Goal: Information Seeking & Learning: Learn about a topic

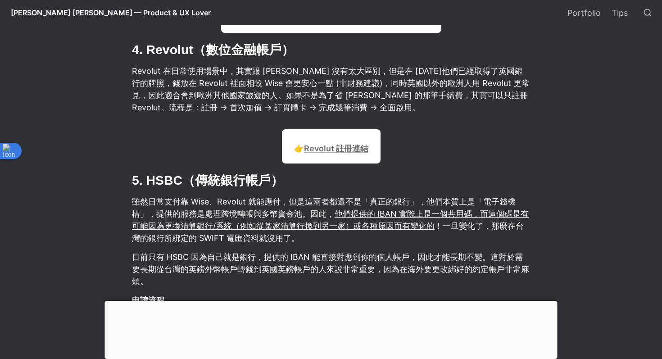
scroll to position [2452, 0]
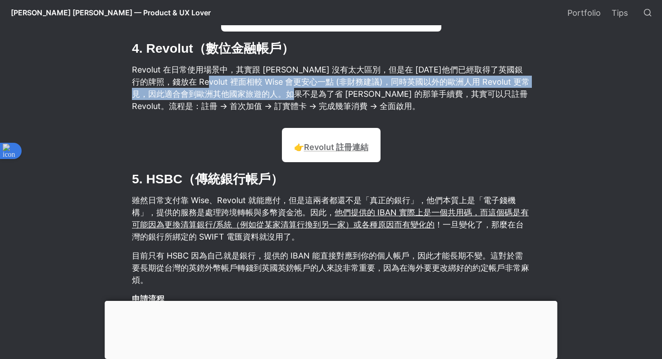
drag, startPoint x: 208, startPoint y: 83, endPoint x: 304, endPoint y: 96, distance: 96.3
click at [304, 96] on p "Revolut 在日常使用場景中，其實跟 [PERSON_NAME] 沒有太大區別，但是在 [DATE]他們已經取得了英國銀行的牌照，錢放在 Revolut …" at bounding box center [331, 87] width 400 height 51
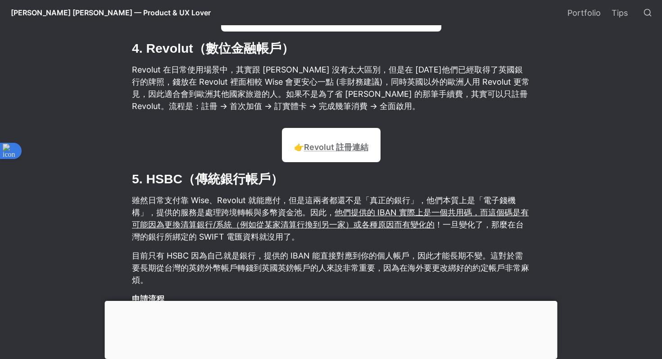
click at [186, 104] on p "Revolut 在日常使用場景中，其實跟 [PERSON_NAME] 沒有太大區別，但是在 [DATE]他們已經取得了英國銀行的牌照，錢放在 Revolut …" at bounding box center [331, 87] width 400 height 51
drag, startPoint x: 163, startPoint y: 103, endPoint x: 271, endPoint y: 105, distance: 107.7
click at [271, 105] on p "Revolut 在日常使用場景中，其實跟 [PERSON_NAME] 沒有太大區別，但是在 [DATE]他們已經取得了英國銀行的牌照，錢放在 Revolut …" at bounding box center [331, 87] width 400 height 51
click at [292, 99] on p "Revolut 在日常使用場景中，其實跟 [PERSON_NAME] 沒有太大區別，但是在 [DATE]他們已經取得了英國銀行的牌照，錢放在 Revolut …" at bounding box center [331, 87] width 400 height 51
drag, startPoint x: 227, startPoint y: 96, endPoint x: 321, endPoint y: 96, distance: 93.7
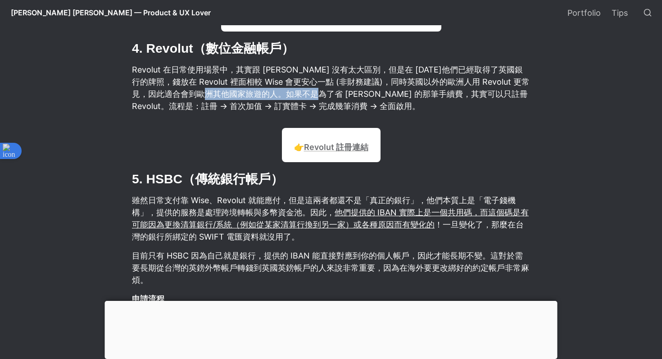
click at [321, 96] on p "Revolut 在日常使用場景中，其實跟 [PERSON_NAME] 沒有太大區別，但是在 [DATE]他們已經取得了英國銀行的牌照，錢放在 Revolut …" at bounding box center [331, 87] width 400 height 51
click at [323, 86] on p "Revolut 在日常使用場景中，其實跟 [PERSON_NAME] 沒有太大區別，但是在 [DATE]他們已經取得了英國銀行的牌照，錢放在 Revolut …" at bounding box center [331, 87] width 400 height 51
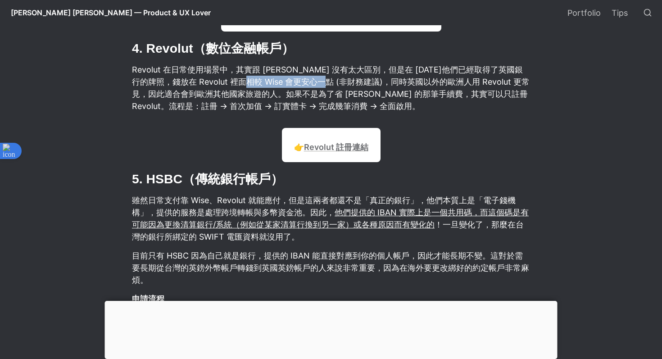
drag, startPoint x: 243, startPoint y: 82, endPoint x: 335, endPoint y: 87, distance: 92.1
click at [335, 87] on p "Revolut 在日常使用場景中，其實跟 [PERSON_NAME] 沒有太大區別，但是在 [DATE]他們已經取得了英國銀行的牌照，錢放在 Revolut …" at bounding box center [331, 87] width 400 height 51
click at [360, 80] on p "Revolut 在日常使用場景中，其實跟 [PERSON_NAME] 沒有太大區別，但是在 [DATE]他們已經取得了英國銀行的牌照，錢放在 Revolut …" at bounding box center [331, 87] width 400 height 51
